Goal: Task Accomplishment & Management: Use online tool/utility

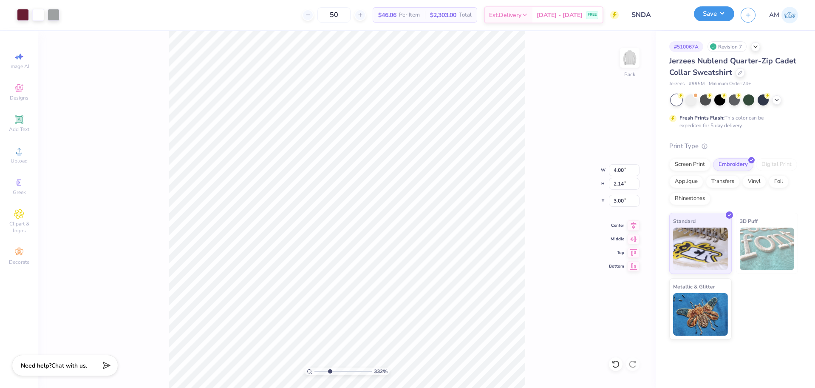
click at [714, 16] on button "Save" at bounding box center [714, 13] width 40 height 15
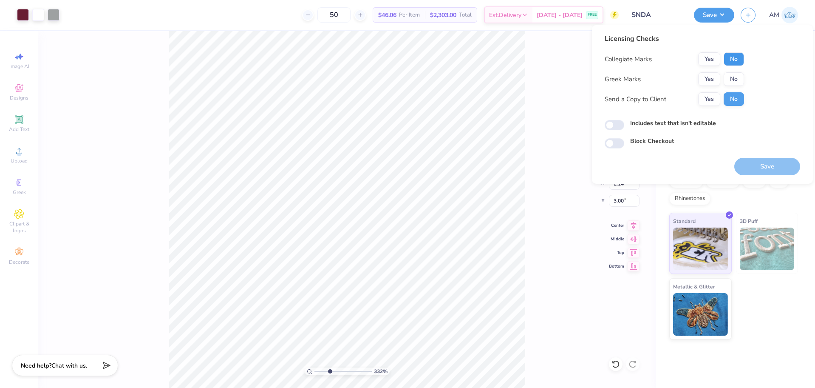
click at [731, 54] on button "No" at bounding box center [734, 59] width 20 height 14
click at [709, 76] on button "Yes" at bounding box center [709, 79] width 22 height 14
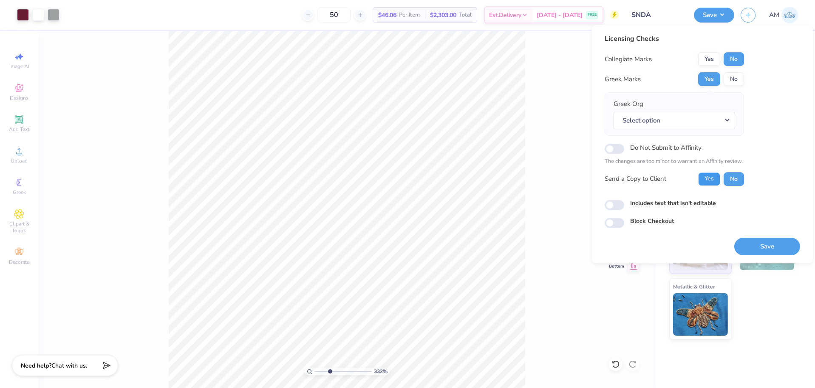
click at [711, 182] on button "Yes" at bounding box center [709, 179] width 22 height 14
click at [711, 57] on button "Yes" at bounding box center [709, 59] width 22 height 14
click at [733, 77] on button "No" at bounding box center [734, 79] width 20 height 14
type input "3.32211092047231"
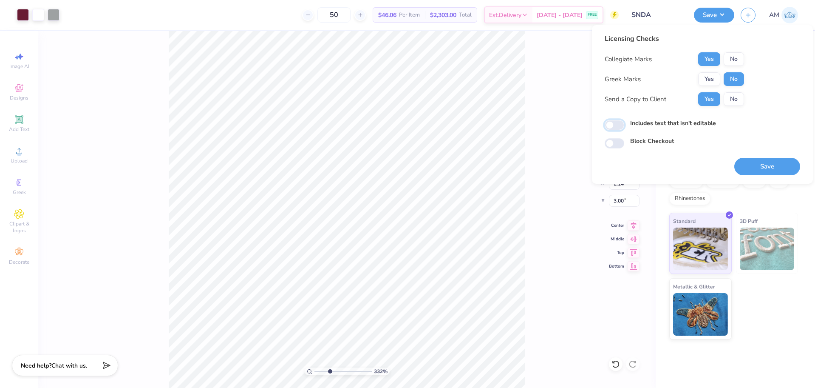
click at [619, 124] on input "Includes text that isn't editable" at bounding box center [615, 125] width 20 height 10
checkbox input "true"
click at [723, 18] on button "Save" at bounding box center [714, 13] width 40 height 15
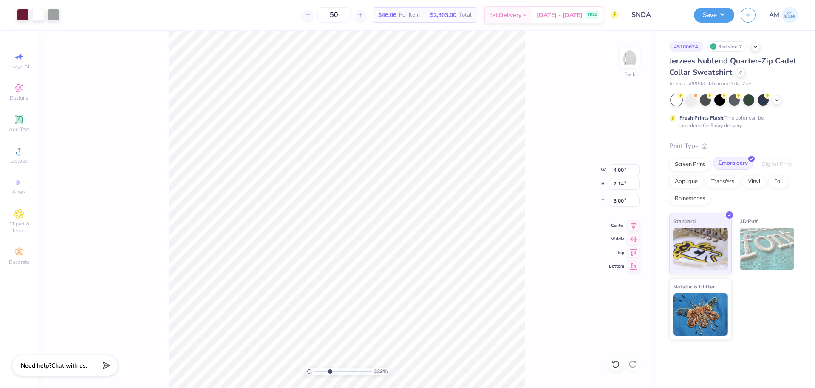
click at [729, 164] on div "Embroidery" at bounding box center [733, 163] width 40 height 13
click at [703, 242] on img at bounding box center [700, 247] width 55 height 43
click at [709, 17] on button "Save" at bounding box center [714, 13] width 40 height 15
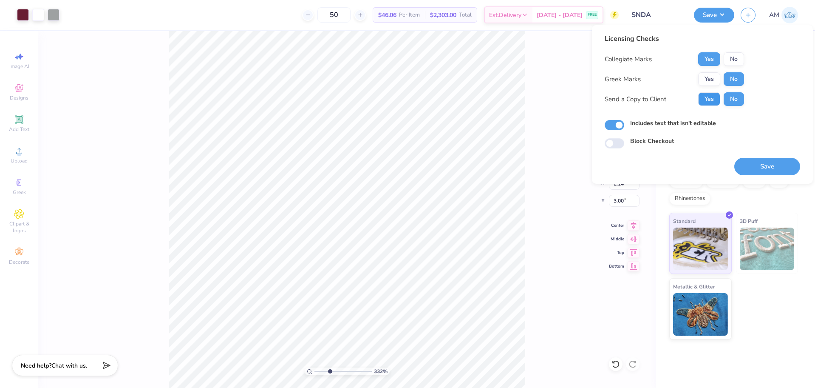
click at [710, 97] on button "Yes" at bounding box center [709, 99] width 22 height 14
click at [771, 171] on button "Save" at bounding box center [767, 166] width 66 height 17
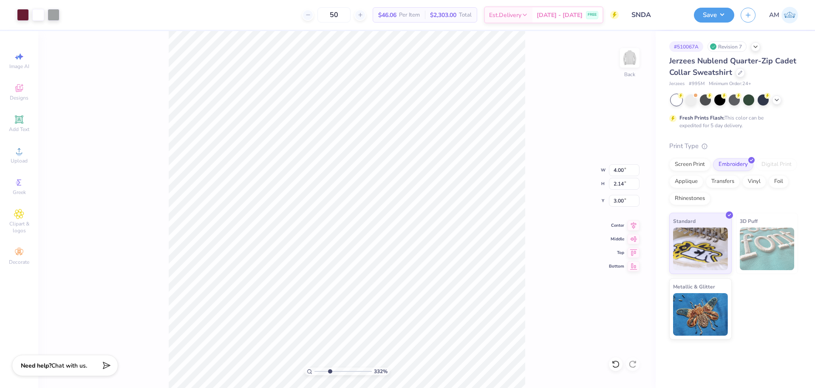
type input "3.32211092047231"
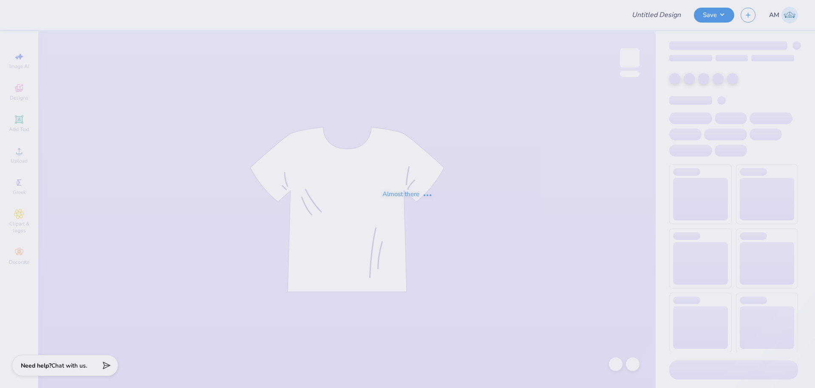
type input "SNDA"
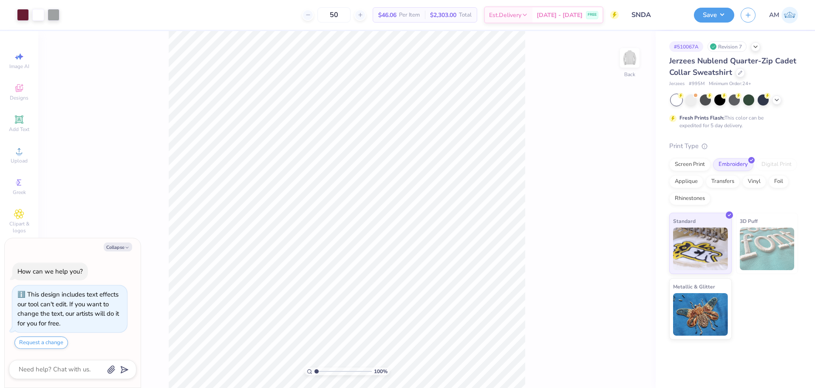
type textarea "x"
type input "7.39645378545819"
type textarea "x"
type input "4.05804149575103"
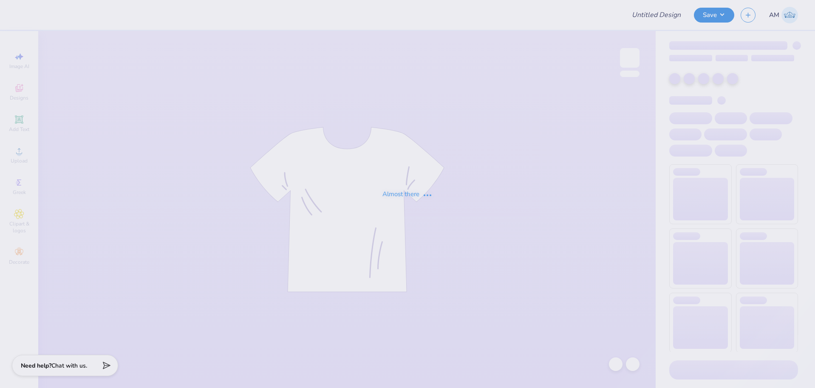
type input "CASA 2025 Pastel Disco"
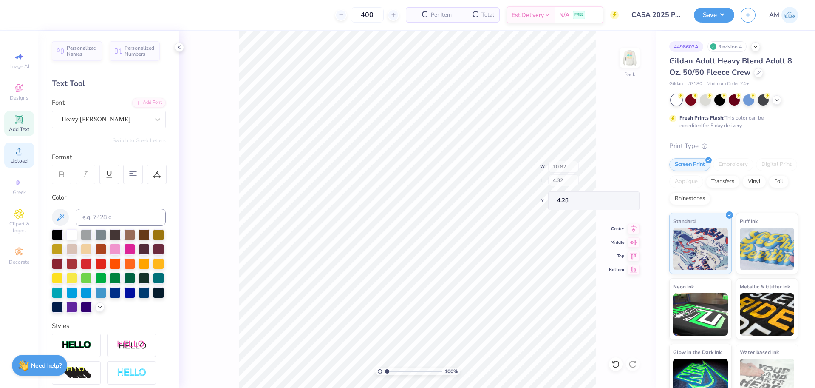
click at [26, 153] on div "Upload" at bounding box center [19, 154] width 30 height 25
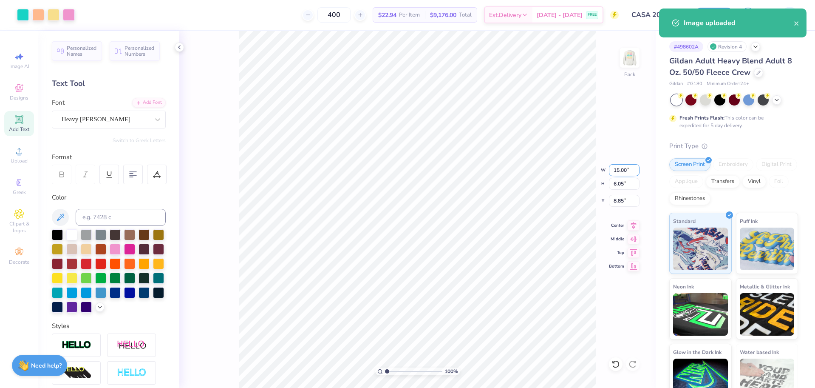
click at [619, 170] on input "15.00" at bounding box center [624, 170] width 31 height 12
type input "1"
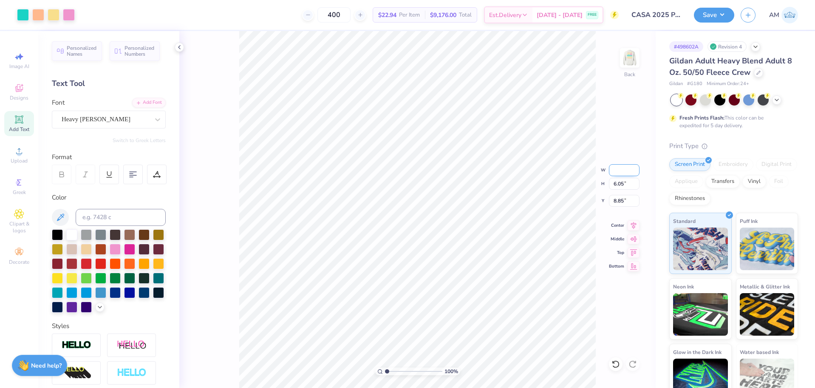
click at [619, 169] on input "W" at bounding box center [624, 170] width 31 height 12
type input "10.80"
type input "4.35"
click at [620, 198] on input "9.70" at bounding box center [624, 201] width 31 height 12
type input "4.25"
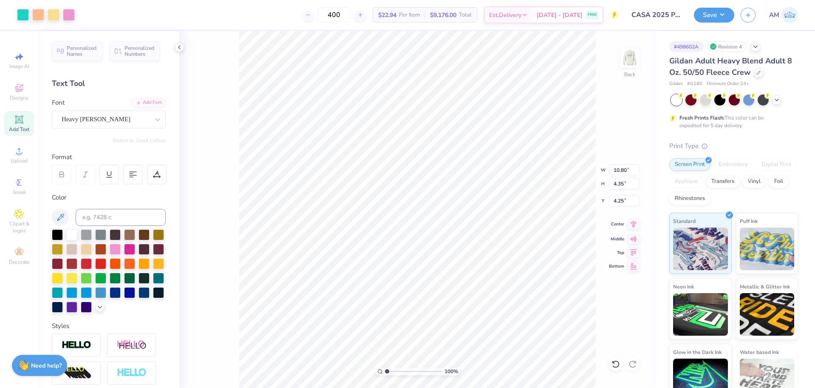
click at [633, 226] on icon at bounding box center [634, 224] width 12 height 10
click at [178, 45] on icon at bounding box center [179, 47] width 7 height 7
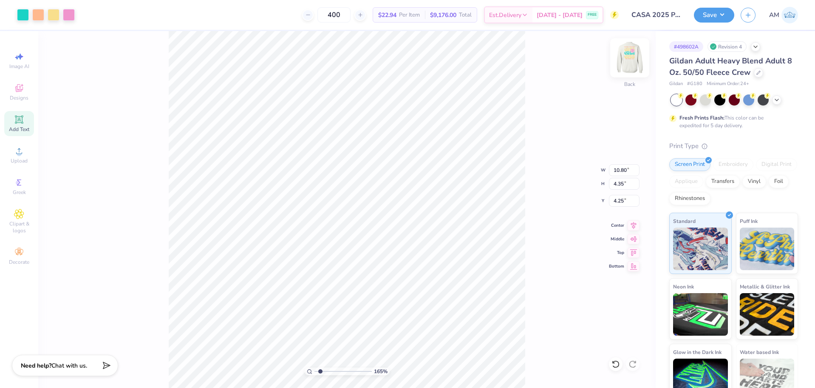
click at [628, 61] on img at bounding box center [630, 58] width 34 height 34
click at [635, 231] on icon at bounding box center [634, 231] width 12 height 10
click at [629, 231] on icon at bounding box center [634, 231] width 12 height 10
click at [620, 208] on input "3.00" at bounding box center [624, 207] width 31 height 12
click at [646, 51] on div "100 % Front W 10.00 10.00 " H 12.05 12.05 " Y 3.00 3.00 " Center Middle Top Bot…" at bounding box center [347, 209] width 618 height 357
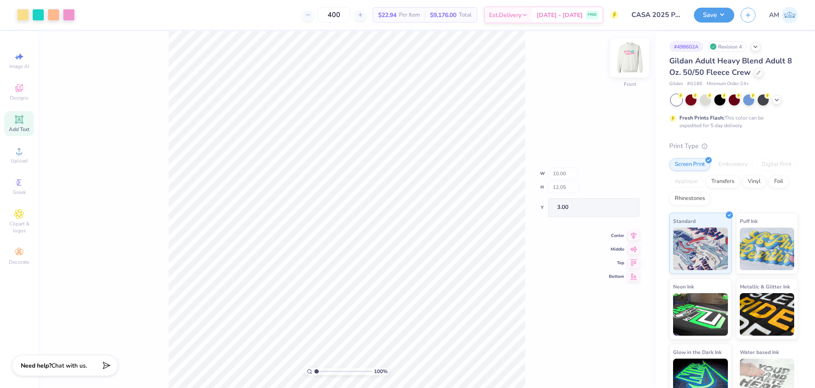
click at [638, 53] on img at bounding box center [630, 58] width 34 height 34
click at [626, 63] on img at bounding box center [630, 58] width 34 height 34
click at [633, 59] on img at bounding box center [630, 58] width 34 height 34
type input "1.22152498603933"
click at [633, 225] on icon at bounding box center [634, 224] width 6 height 7
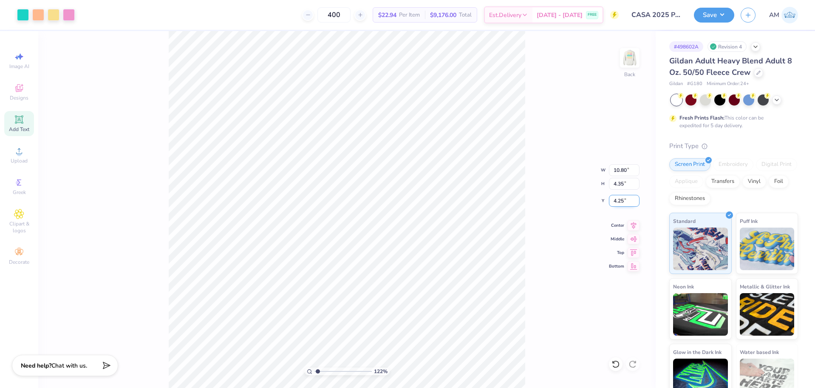
click at [622, 200] on input "4.25" at bounding box center [624, 201] width 31 height 12
type input "3"
type input "1.22152498603933"
type input "3.00"
click at [219, 116] on div "122 % Back" at bounding box center [347, 209] width 618 height 357
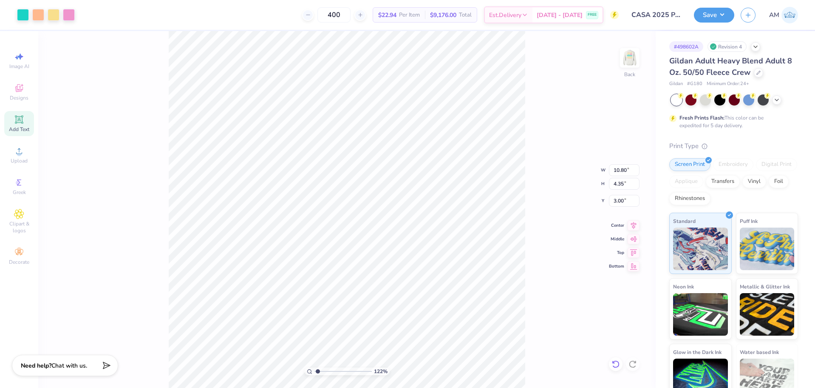
click at [618, 363] on icon at bounding box center [616, 364] width 9 height 9
type input "1.22152498603933"
type input "4.25"
type input "1.22152498603933"
